Goal: Task Accomplishment & Management: Use online tool/utility

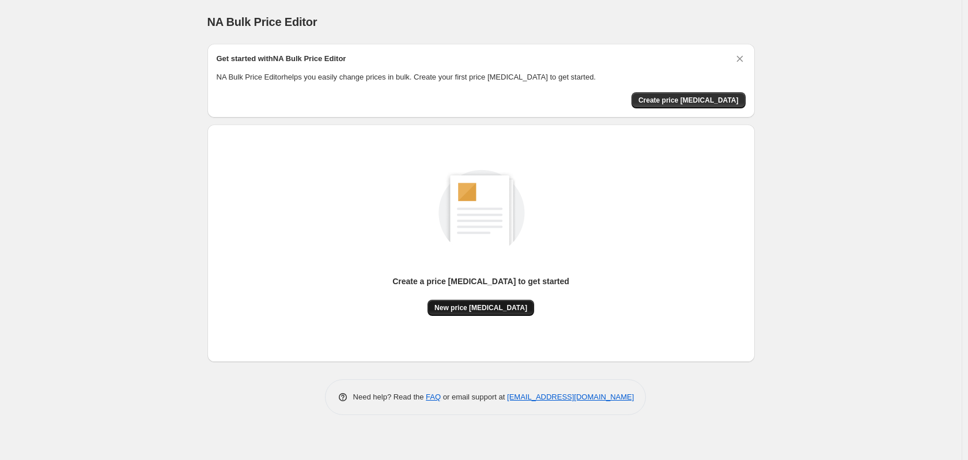
click at [467, 312] on span "New price change job" at bounding box center [480, 307] width 93 height 9
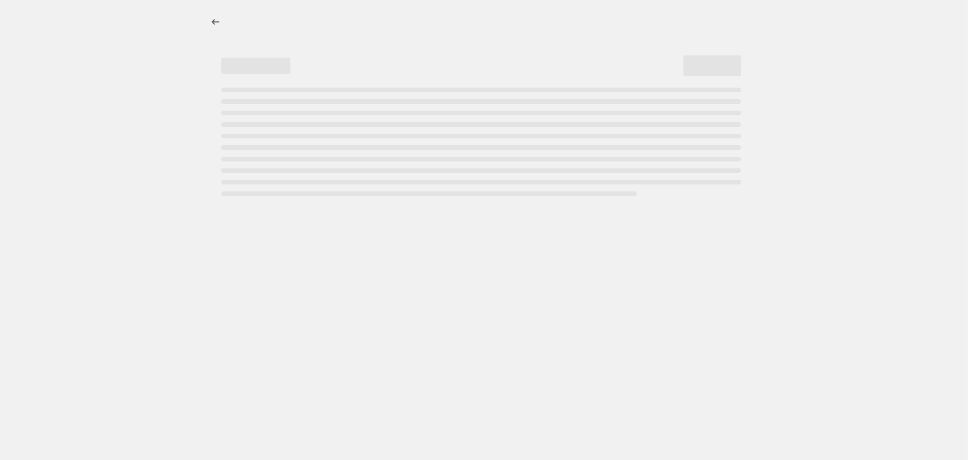
select select "percentage"
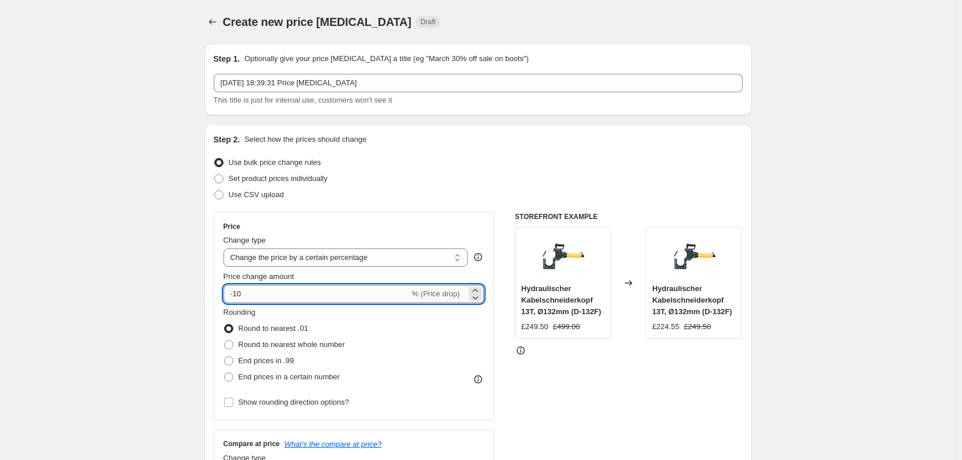
click at [282, 289] on input "-10" at bounding box center [317, 294] width 186 height 18
type input "-1"
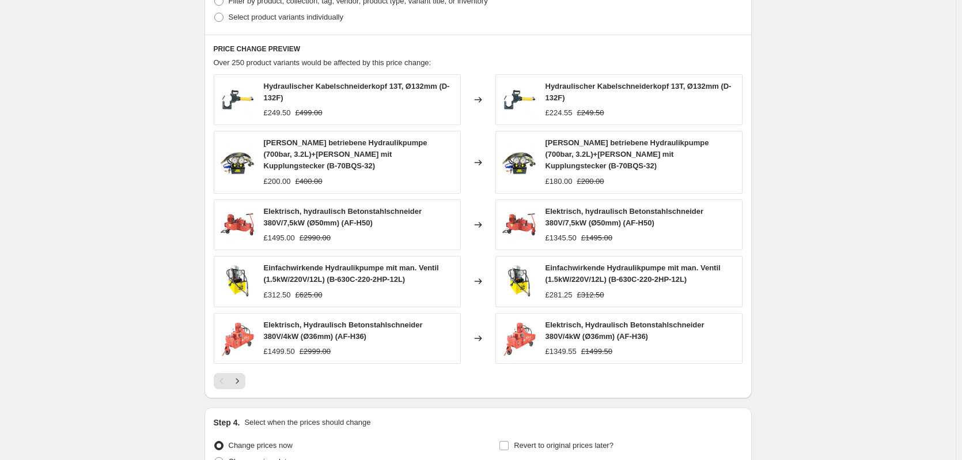
scroll to position [691, 0]
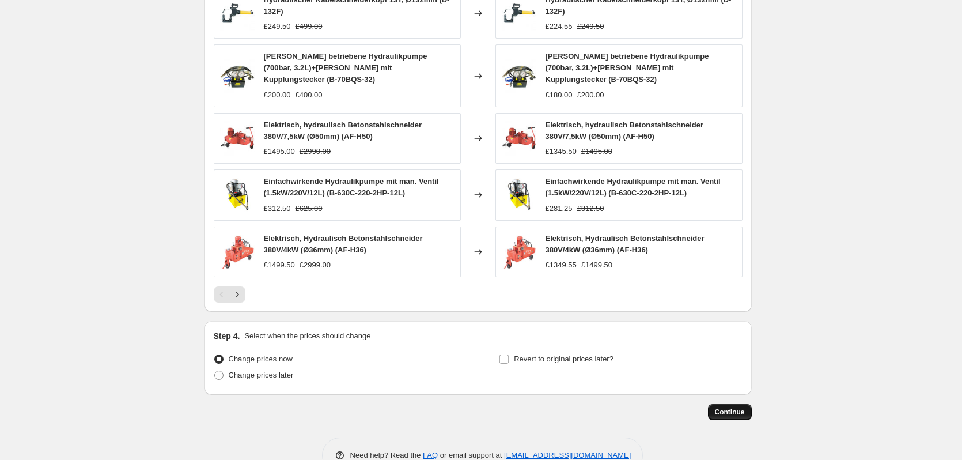
type input "-51"
click at [724, 407] on span "Continue" at bounding box center [730, 411] width 30 height 9
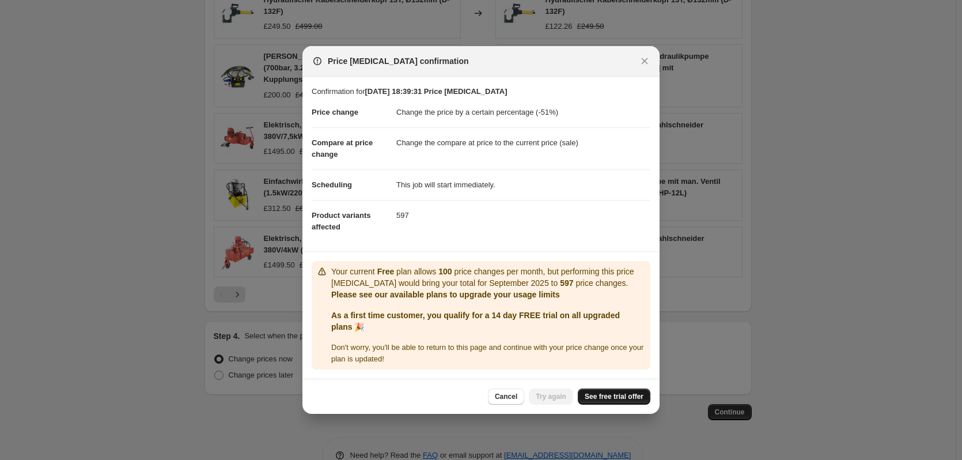
click at [612, 396] on span "See free trial offer" at bounding box center [614, 396] width 59 height 9
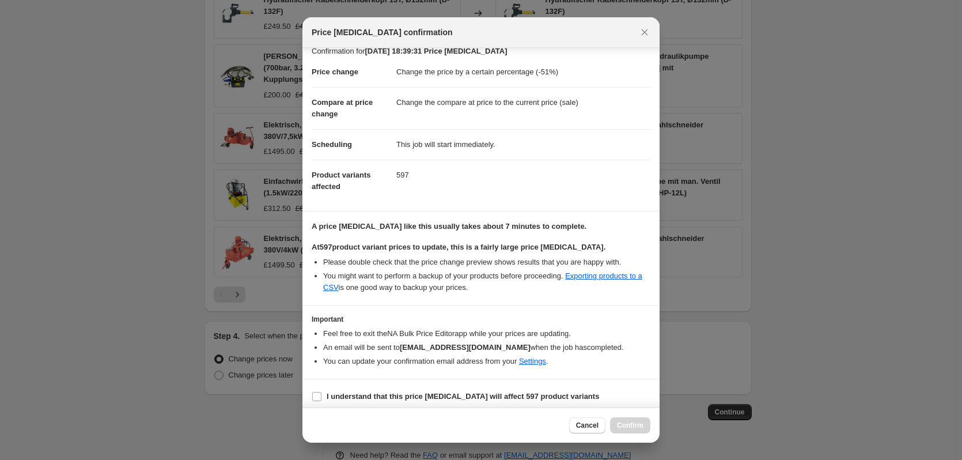
scroll to position [18, 0]
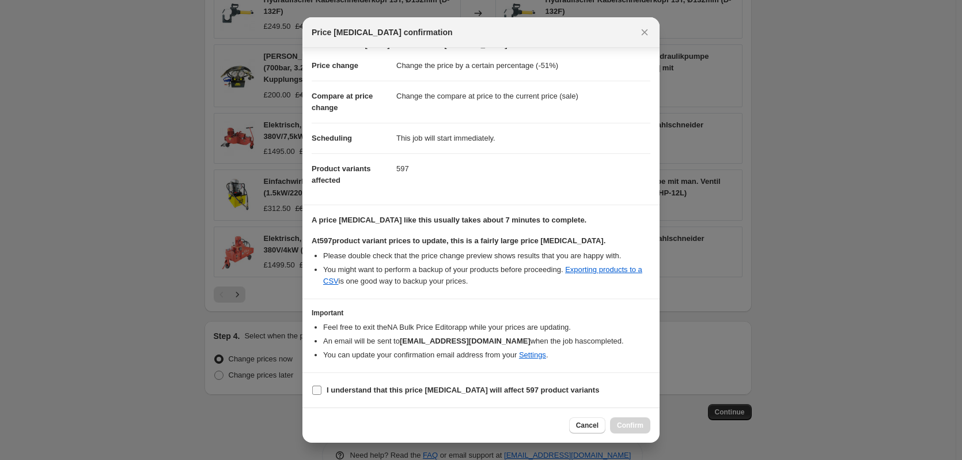
click at [444, 389] on b "I understand that this price change job will affect 597 product variants" at bounding box center [463, 389] width 273 height 9
click at [321, 389] on input "I understand that this price change job will affect 597 product variants" at bounding box center [316, 389] width 9 height 9
checkbox input "true"
click at [637, 425] on span "Confirm" at bounding box center [630, 425] width 27 height 9
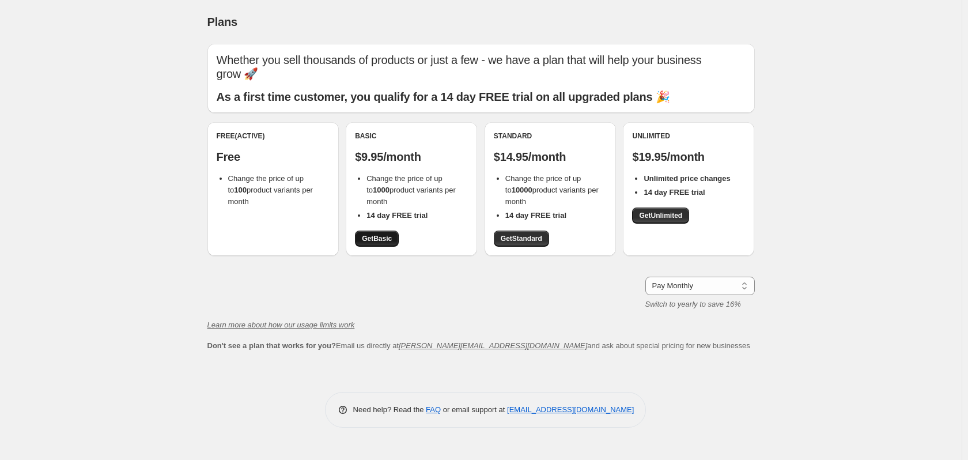
click at [379, 237] on span "Get Basic" at bounding box center [377, 238] width 30 height 9
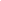
select select "percentage"
